Goal: Information Seeking & Learning: Learn about a topic

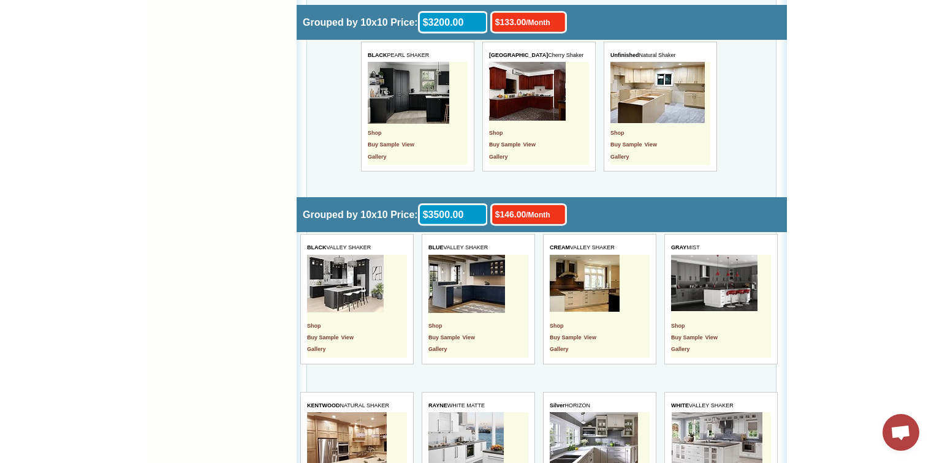
scroll to position [2205, 0]
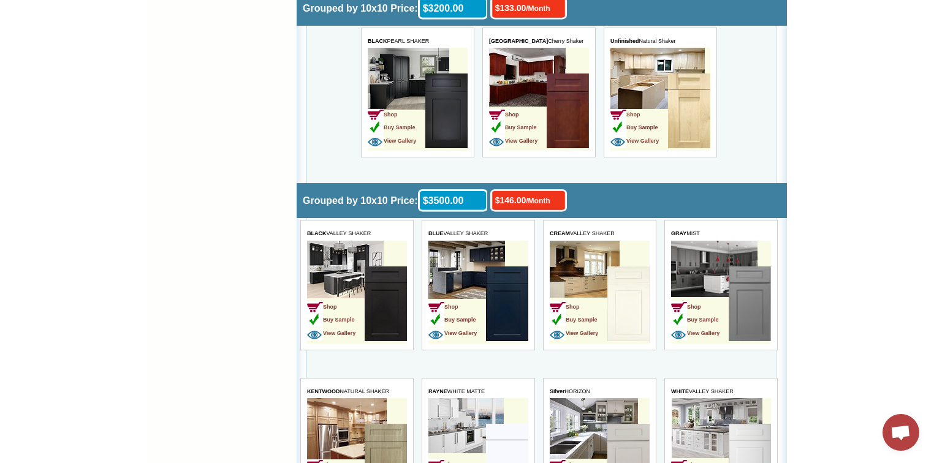
click at [497, 292] on img at bounding box center [506, 303] width 42 height 75
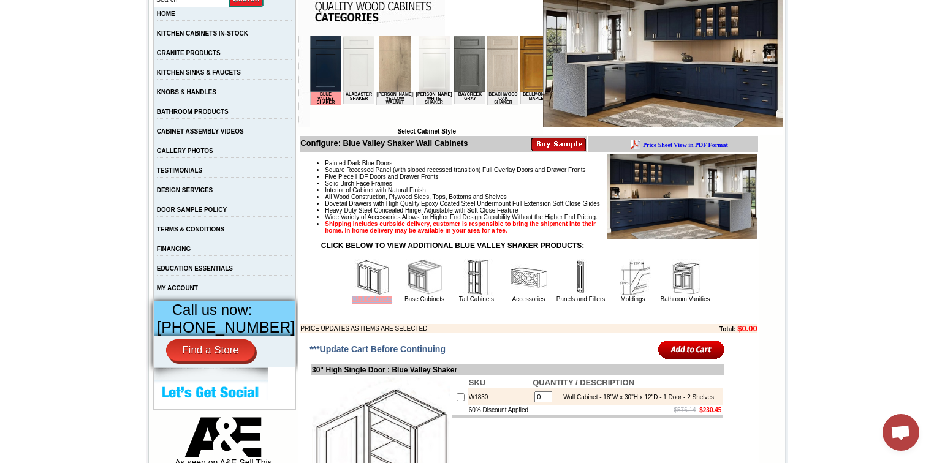
click at [370, 304] on span "Wall Cabinets" at bounding box center [372, 300] width 40 height 8
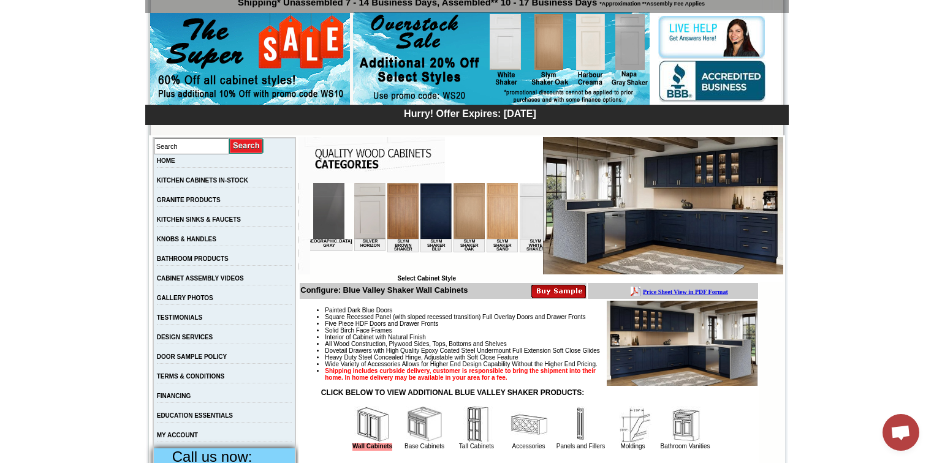
scroll to position [0, 1915]
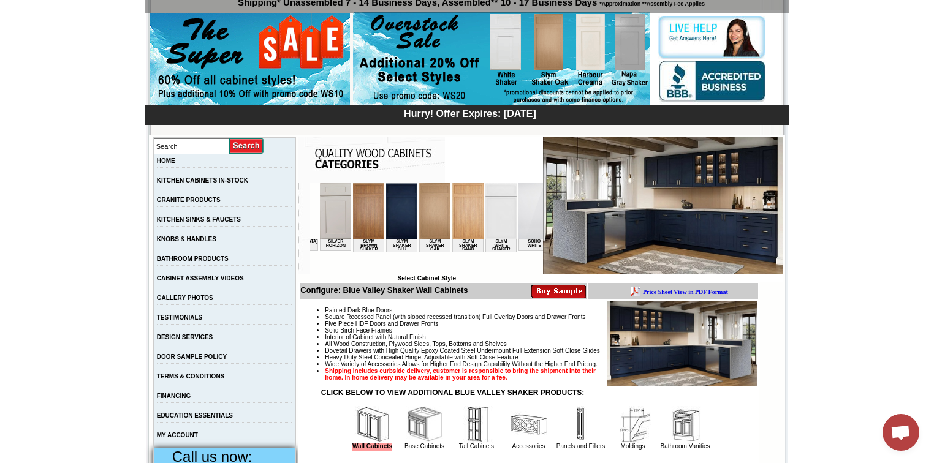
click at [624, 211] on img at bounding box center [639, 211] width 31 height 56
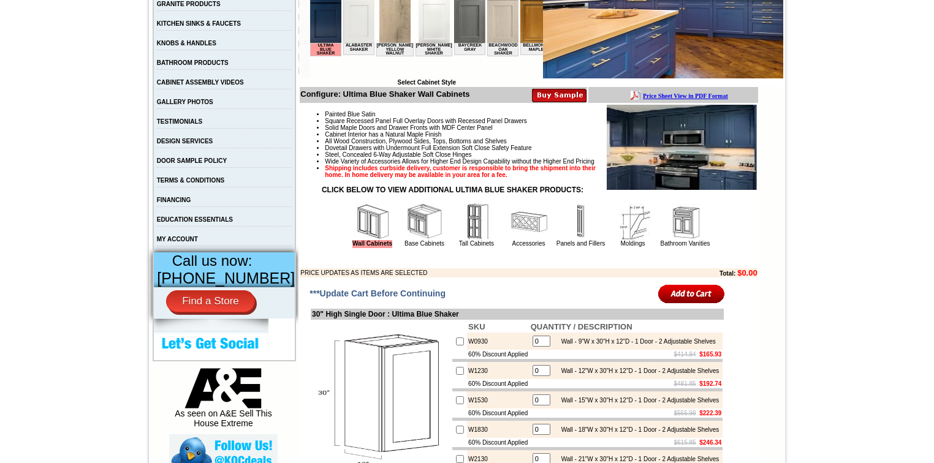
scroll to position [490, 0]
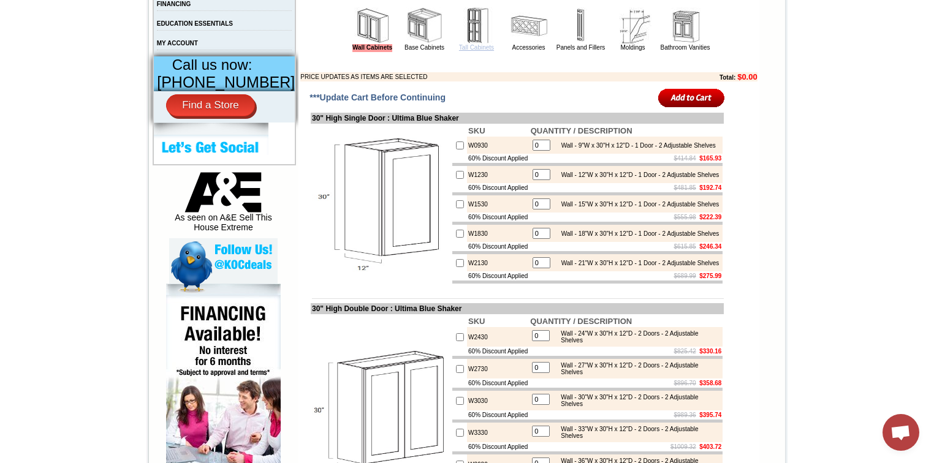
click at [461, 51] on link "Tall Cabinets" at bounding box center [476, 47] width 35 height 7
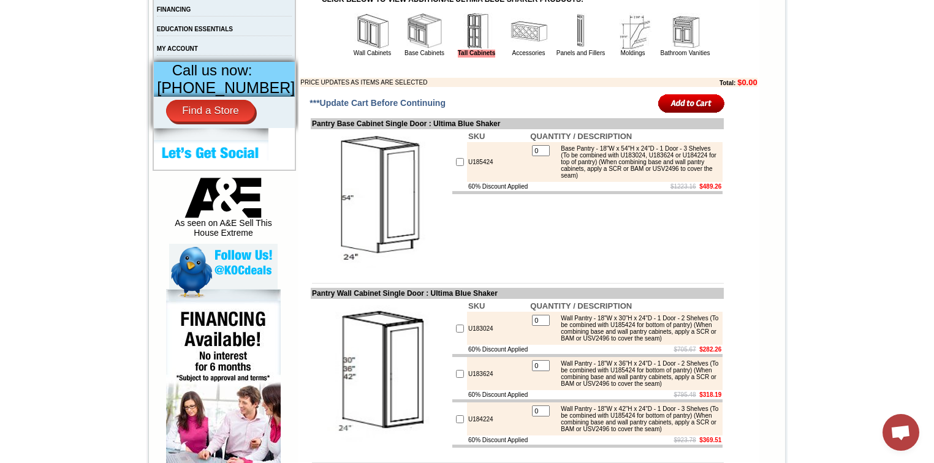
scroll to position [245, 0]
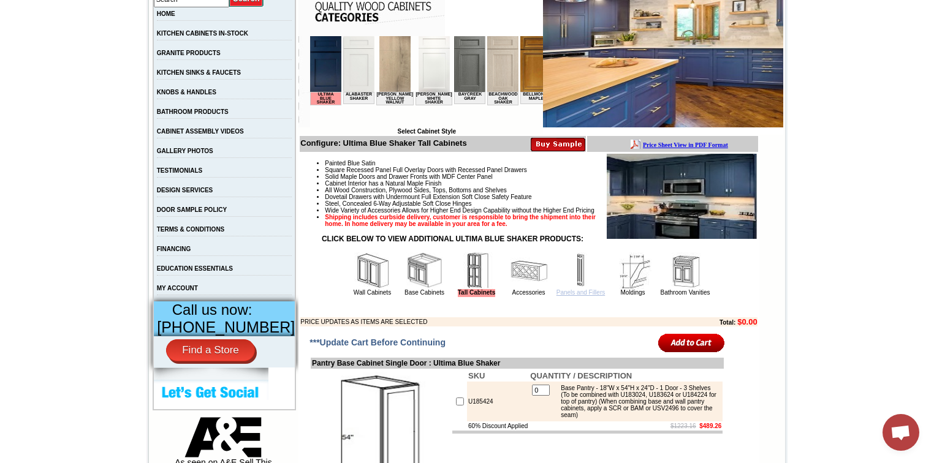
click at [567, 296] on link "Panels and Fillers" at bounding box center [580, 292] width 48 height 7
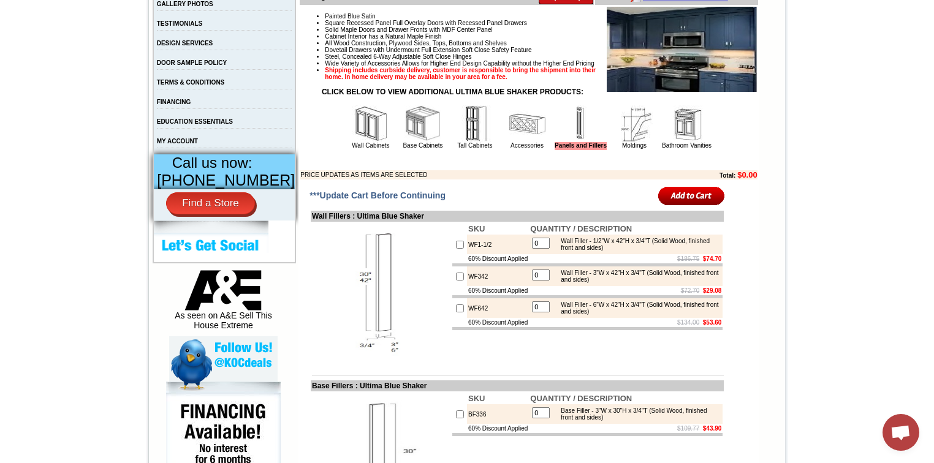
scroll to position [343, 0]
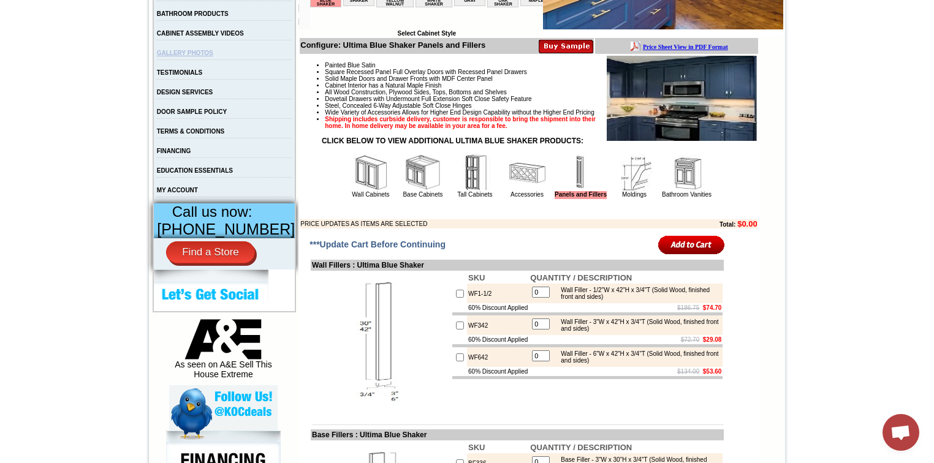
click at [203, 56] on link "GALLERY PHOTOS" at bounding box center [185, 53] width 56 height 7
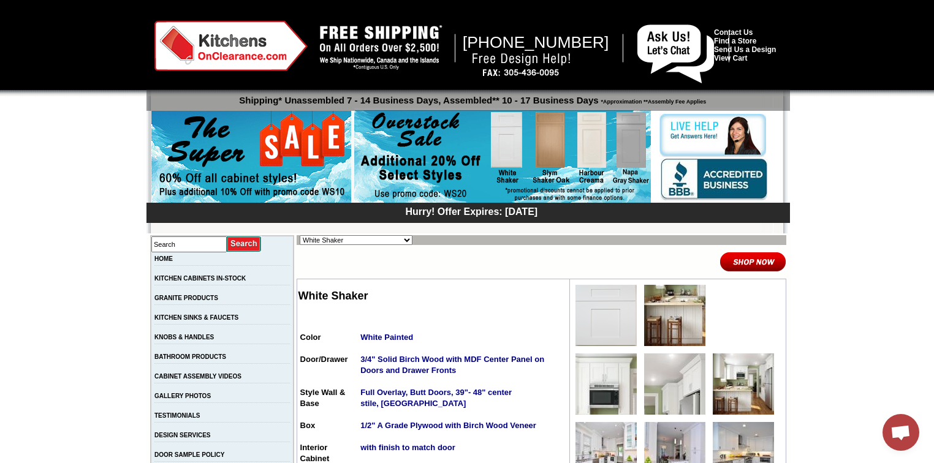
click at [390, 240] on select "Alabaster Shaker [PERSON_NAME] Yellow Walnut [PERSON_NAME] Shaker Baycreek Gray…" at bounding box center [356, 240] width 113 height 10
click at [386, 241] on select "Alabaster Shaker [PERSON_NAME] Yellow Walnut [PERSON_NAME] Shaker Baycreek Gray…" at bounding box center [356, 240] width 113 height 10
click at [385, 241] on select "Alabaster Shaker [PERSON_NAME] Yellow Walnut [PERSON_NAME] Shaker Baycreek Gray…" at bounding box center [356, 240] width 113 height 10
select select "/gallery.php?RollID=Ultima_Blue_Shaker"
click at [300, 235] on select "Alabaster Shaker Altmann Yellow Walnut Ashton White Shaker Baycreek Gray Beachw…" at bounding box center [356, 240] width 113 height 10
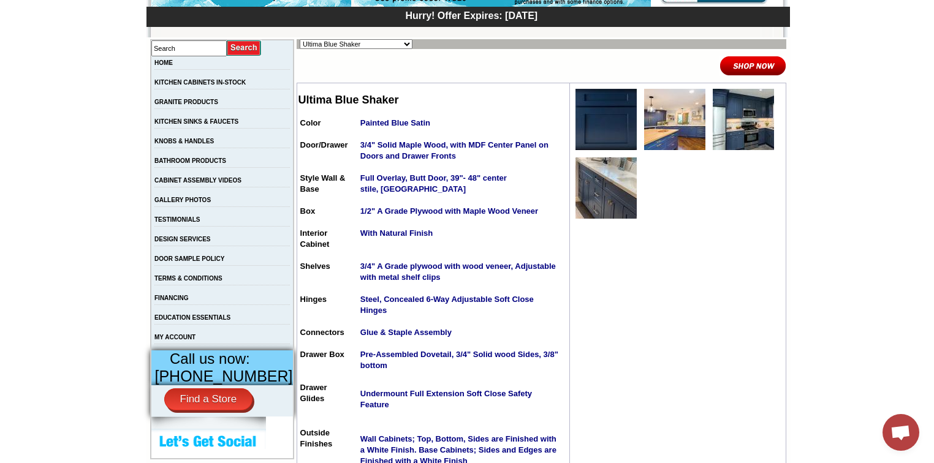
scroll to position [245, 0]
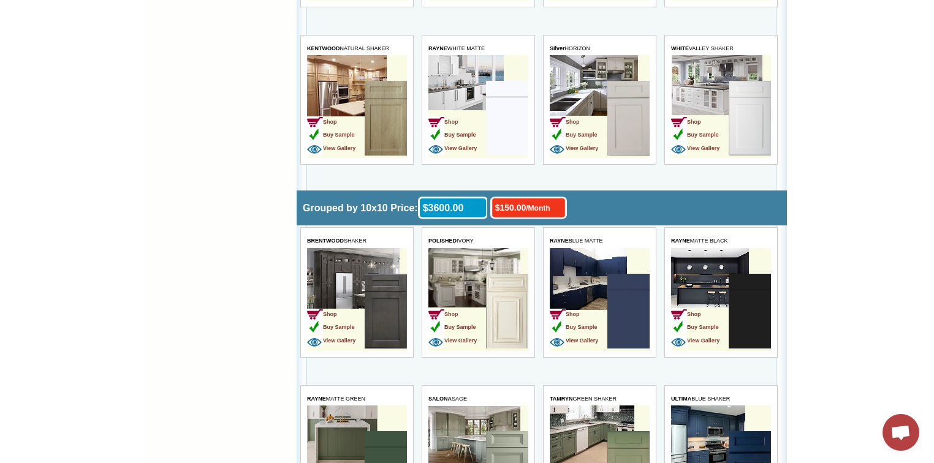
scroll to position [2744, 0]
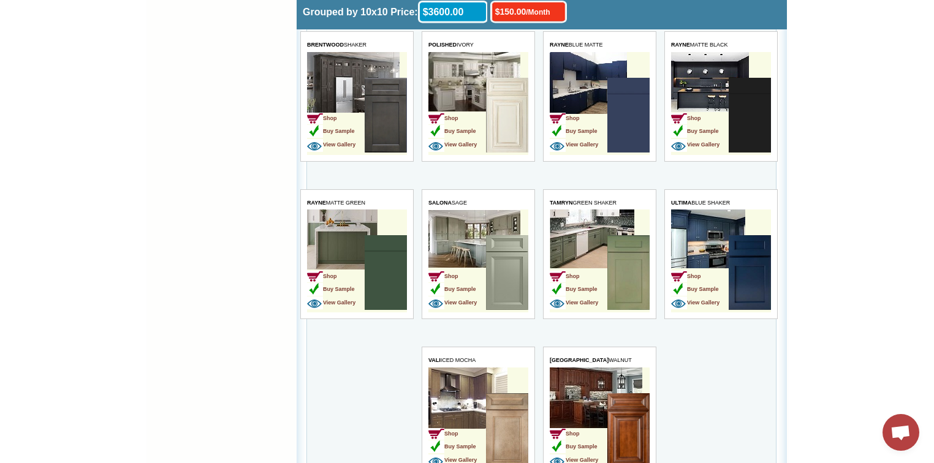
click at [742, 267] on img at bounding box center [749, 272] width 42 height 75
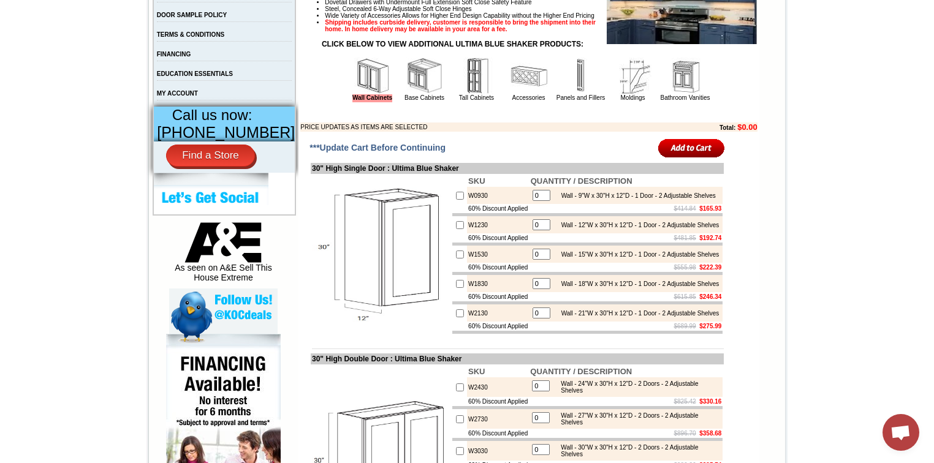
scroll to position [392, 0]
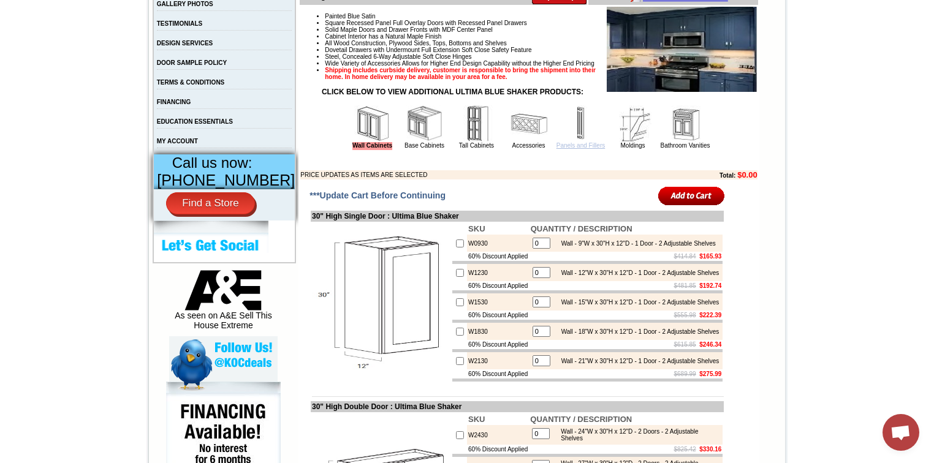
click at [564, 149] on link "Panels and Fillers" at bounding box center [580, 145] width 48 height 7
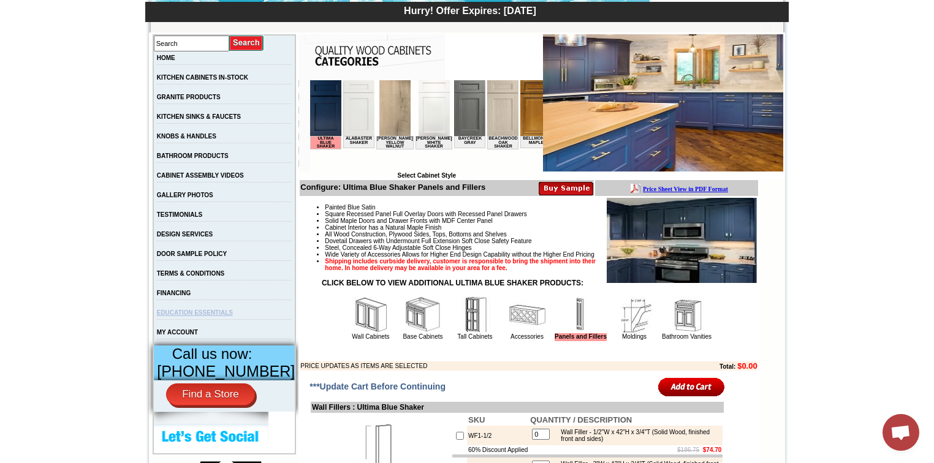
scroll to position [196, 0]
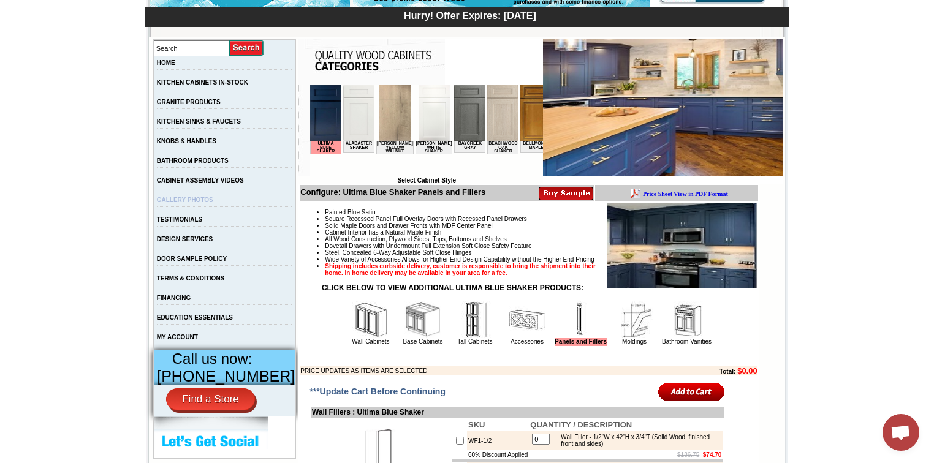
click at [195, 203] on link "GALLERY PHOTOS" at bounding box center [185, 200] width 56 height 7
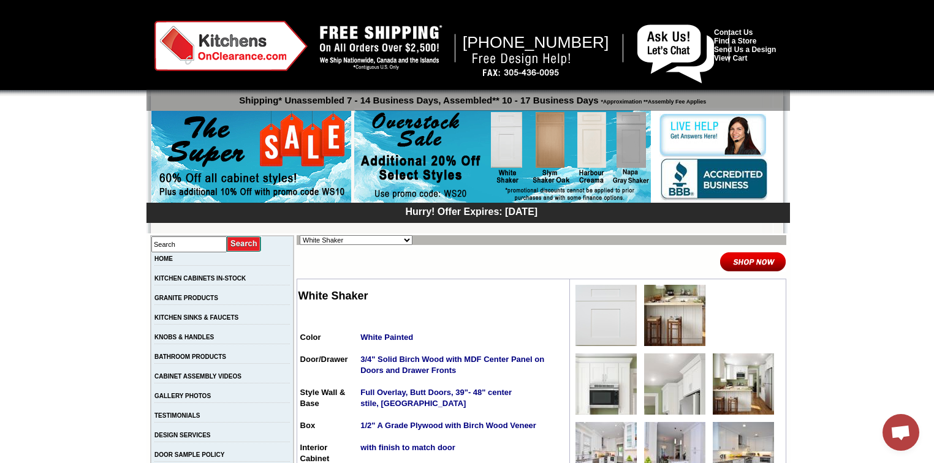
click at [320, 238] on select "Alabaster Shaker [PERSON_NAME] Yellow Walnut [PERSON_NAME] Shaker Baycreek Gray…" at bounding box center [356, 240] width 113 height 10
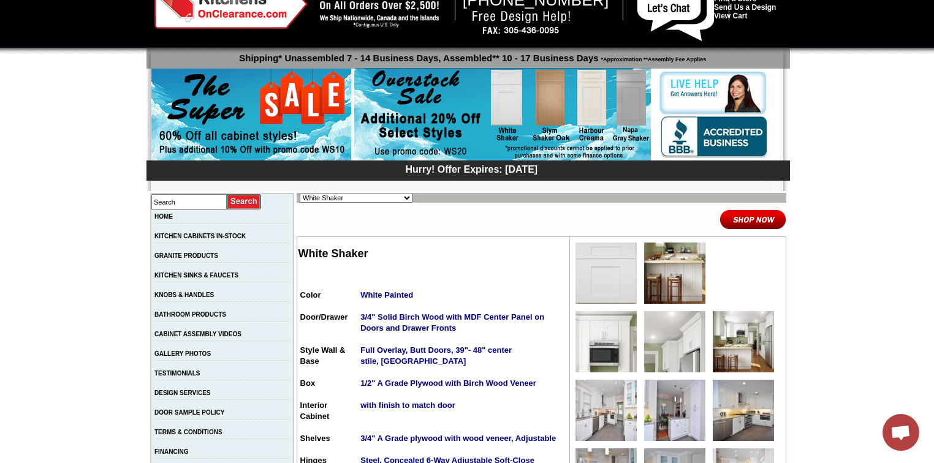
scroll to position [98, 0]
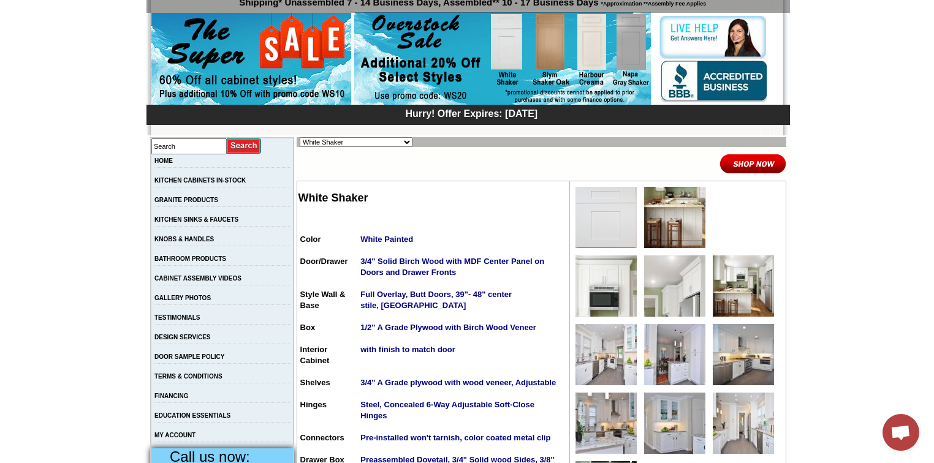
click at [338, 140] on select "Alabaster Shaker Altmann Yellow Walnut Ashton White Shaker Baycreek Gray Beachw…" at bounding box center [356, 142] width 113 height 10
select select "/gallery.php?RollID=Slym_Shaker_Blu"
click at [300, 137] on select "Alabaster Shaker Altmann Yellow Walnut Ashton White Shaker Baycreek Gray Beachw…" at bounding box center [356, 142] width 113 height 10
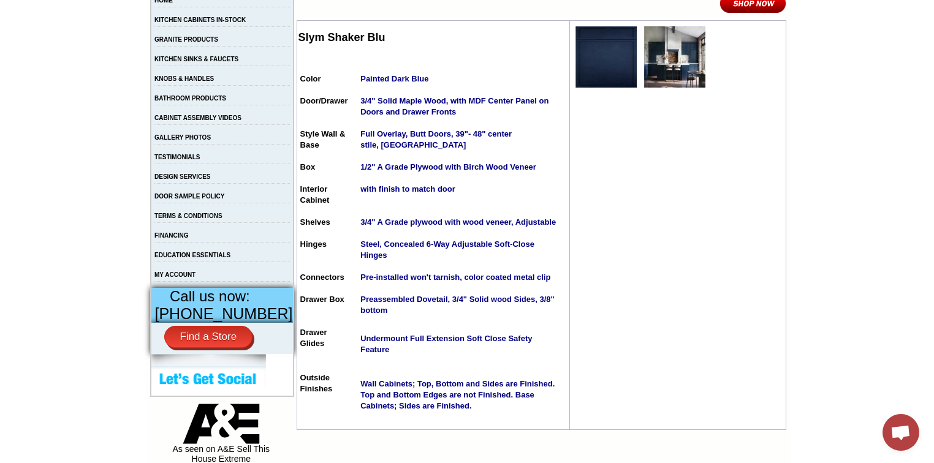
scroll to position [245, 0]
